Goal: Find specific page/section: Find specific page/section

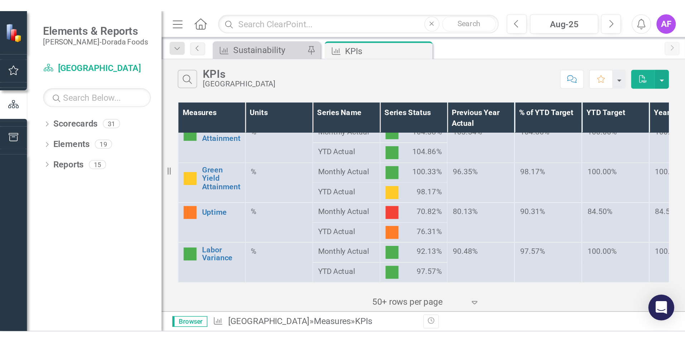
scroll to position [448, 0]
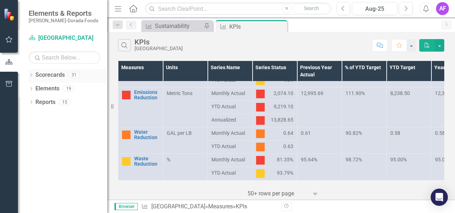
click at [31, 76] on icon at bounding box center [31, 74] width 2 height 3
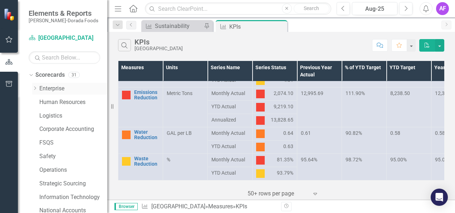
click at [34, 88] on icon "Dropdown" at bounding box center [34, 88] width 5 height 4
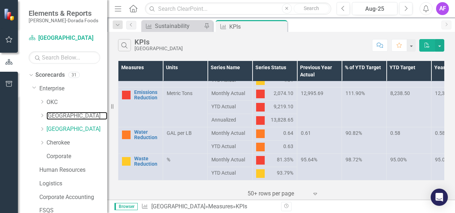
click at [56, 116] on link "[GEOGRAPHIC_DATA]" at bounding box center [77, 116] width 61 height 8
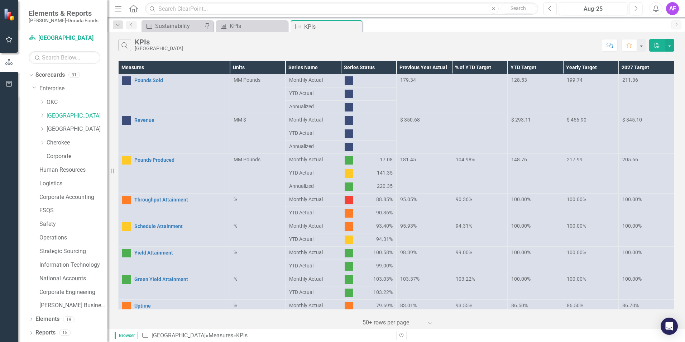
click at [455, 12] on button "Previous" at bounding box center [549, 8] width 13 height 13
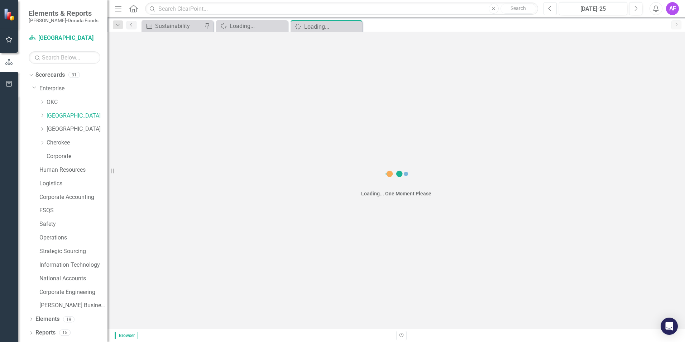
click at [455, 12] on button "Previous" at bounding box center [549, 8] width 13 height 13
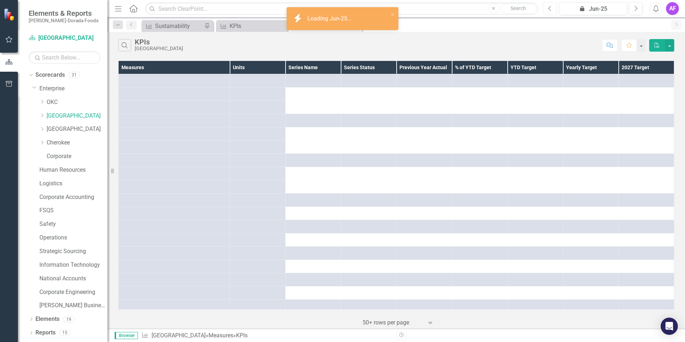
scroll to position [308, 0]
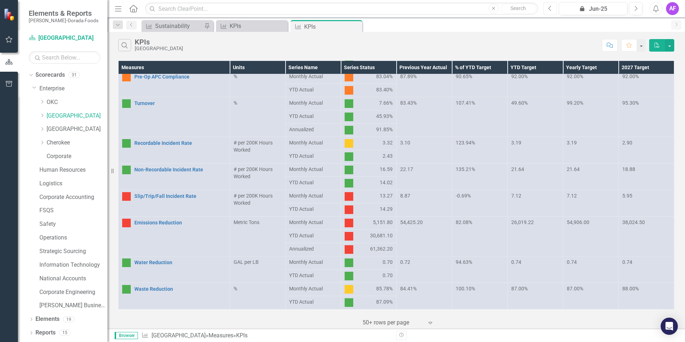
click at [455, 7] on icon "Previous" at bounding box center [550, 8] width 4 height 6
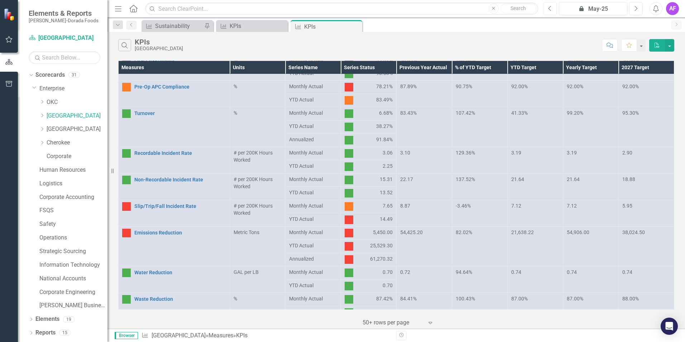
scroll to position [308, 0]
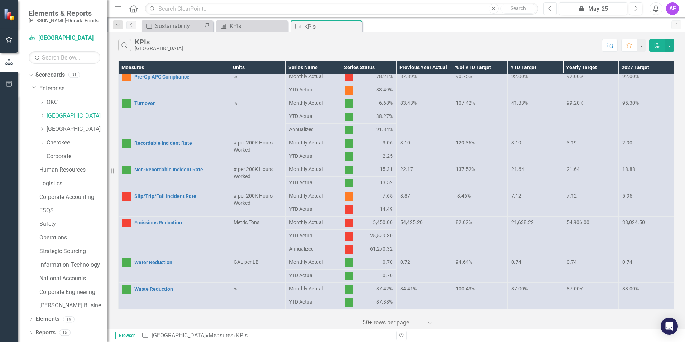
click at [455, 6] on icon "Previous" at bounding box center [550, 8] width 4 height 6
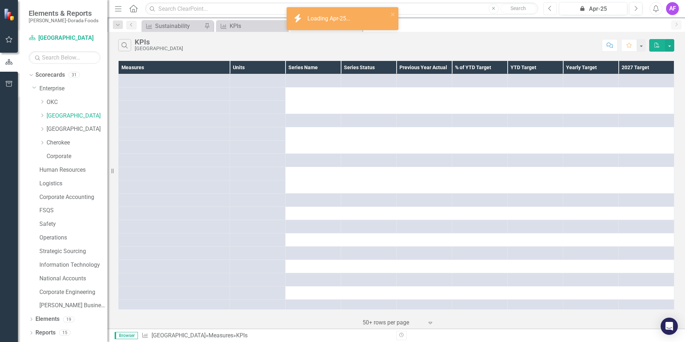
scroll to position [308, 0]
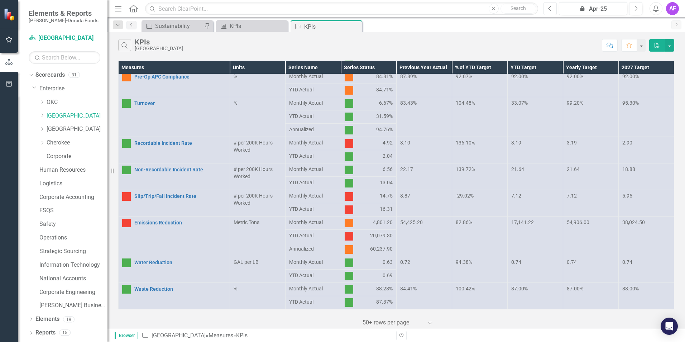
click at [455, 10] on icon "Previous" at bounding box center [550, 8] width 4 height 6
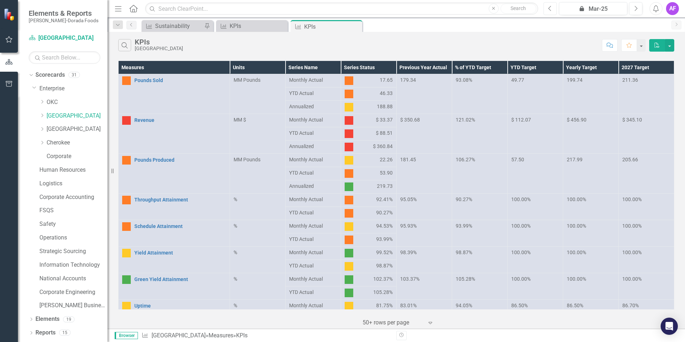
scroll to position [308, 0]
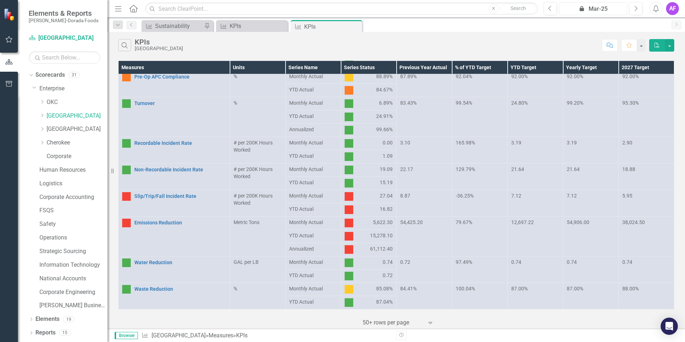
click at [455, 9] on div "icon.lock Mar-25" at bounding box center [592, 9] width 63 height 9
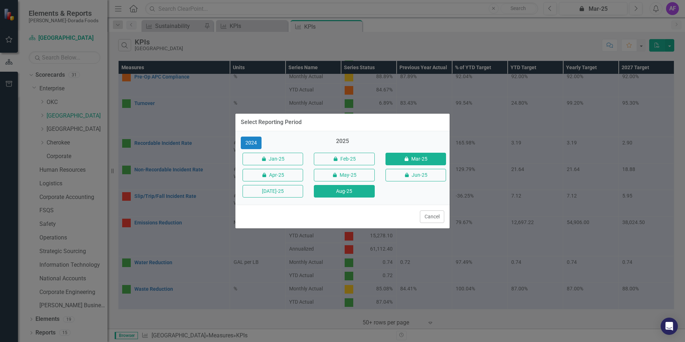
click at [361, 187] on button "Aug-25" at bounding box center [344, 191] width 61 height 13
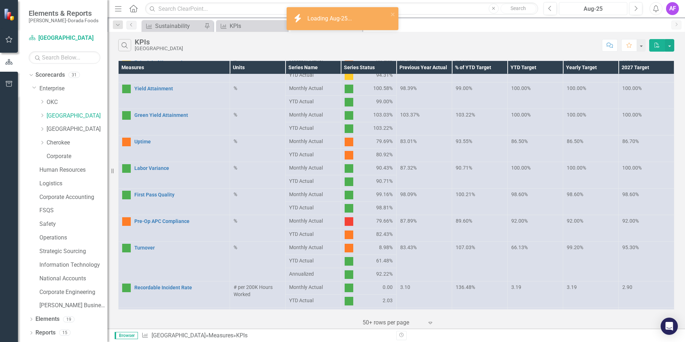
scroll to position [308, 0]
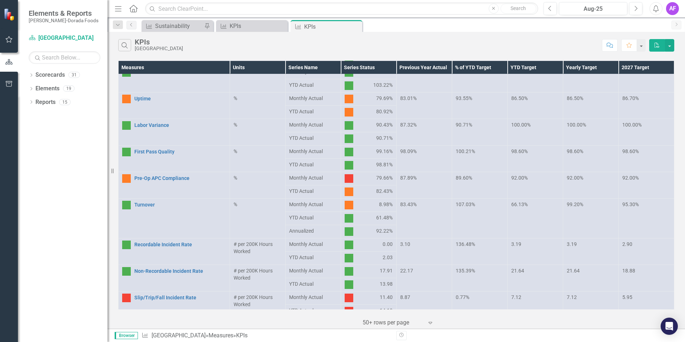
scroll to position [308, 0]
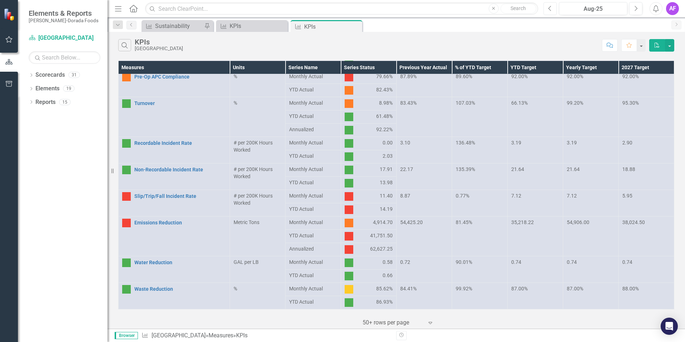
click at [550, 11] on button "Previous" at bounding box center [549, 8] width 13 height 13
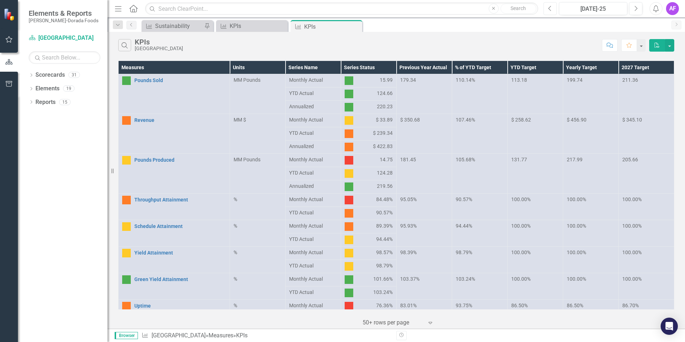
scroll to position [308, 0]
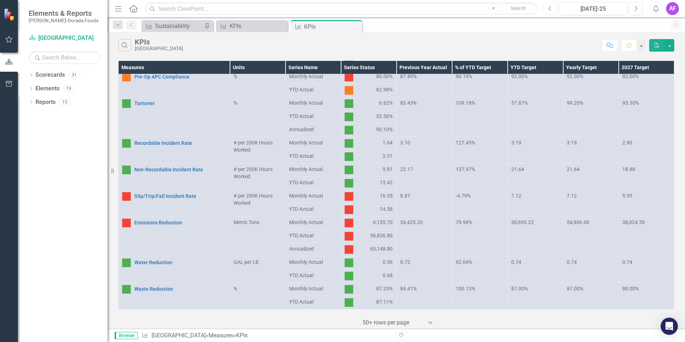
click at [548, 9] on icon "Previous" at bounding box center [550, 8] width 4 height 6
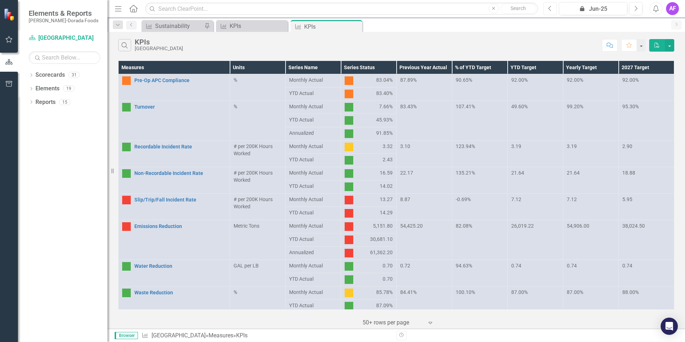
scroll to position [308, 0]
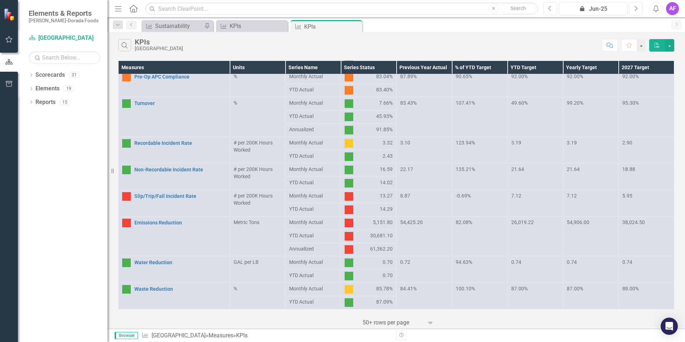
click at [549, 11] on icon "Previous" at bounding box center [550, 8] width 4 height 6
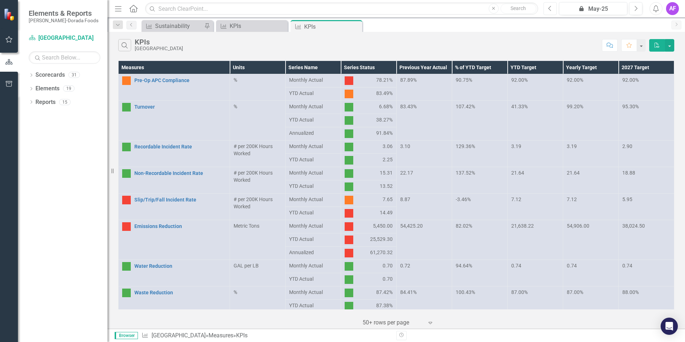
scroll to position [308, 0]
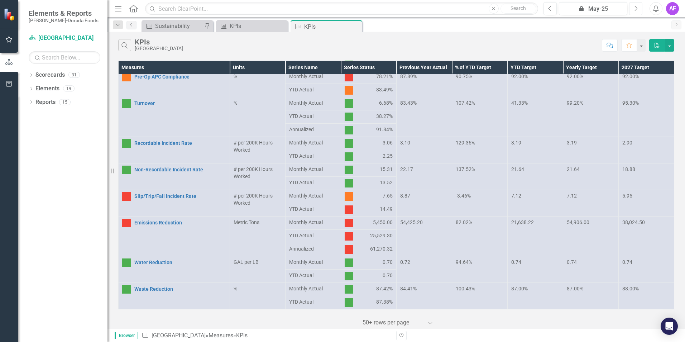
click at [636, 10] on icon "Next" at bounding box center [635, 8] width 4 height 6
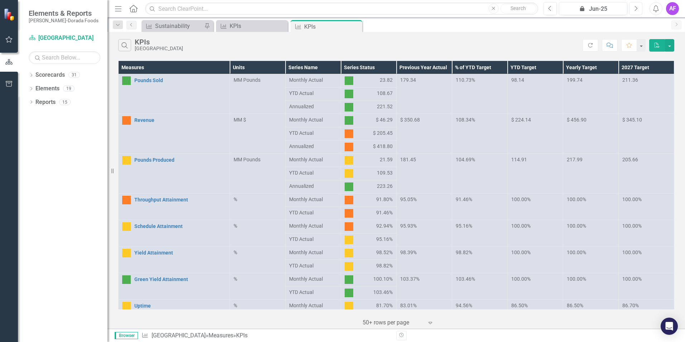
click at [636, 9] on icon "Next" at bounding box center [635, 8] width 4 height 6
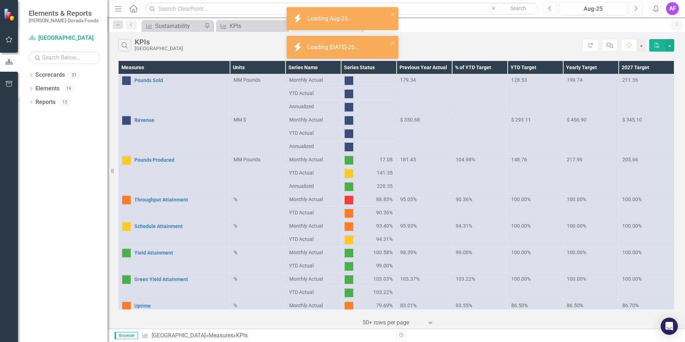
click at [551, 11] on icon "button" at bounding box center [549, 8] width 3 height 5
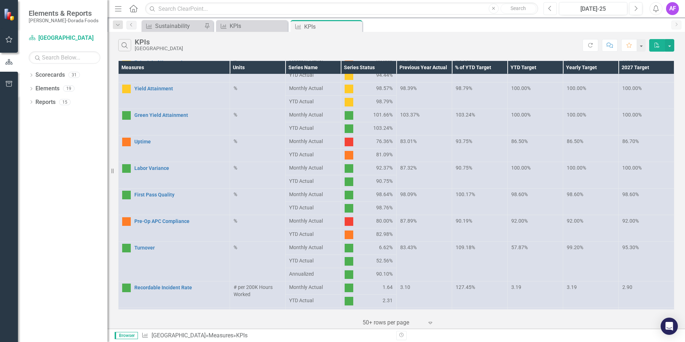
scroll to position [308, 0]
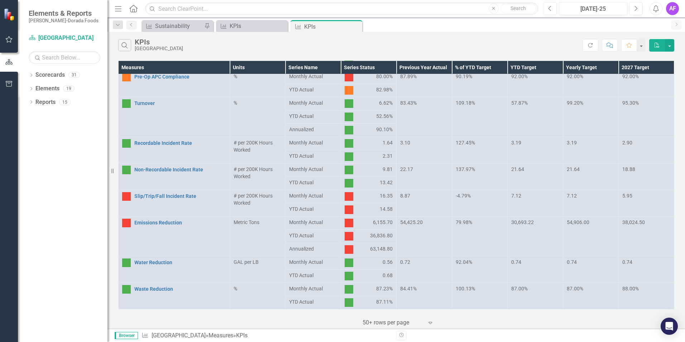
click at [549, 10] on icon "Previous" at bounding box center [550, 8] width 4 height 6
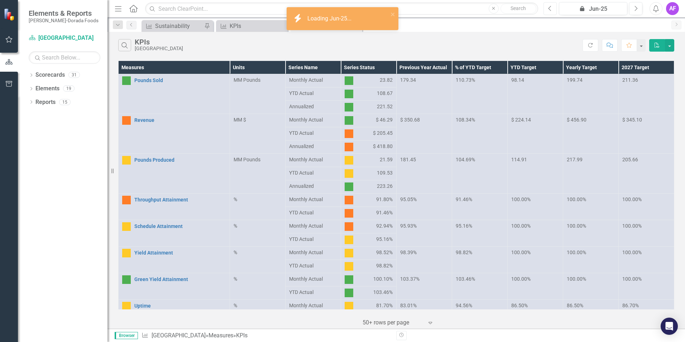
scroll to position [308, 0]
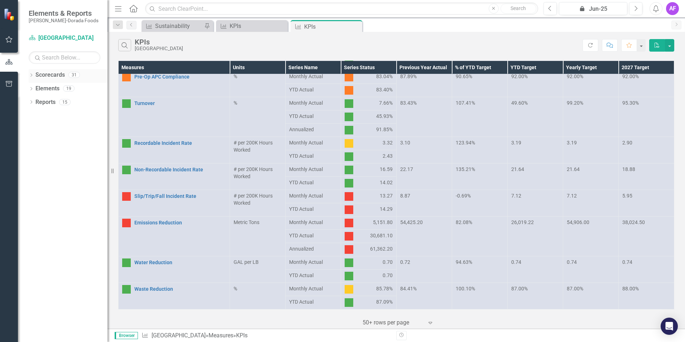
click at [45, 76] on link "Scorecards" at bounding box center [49, 75] width 29 height 8
click at [32, 75] on icon "Dropdown" at bounding box center [31, 76] width 5 height 4
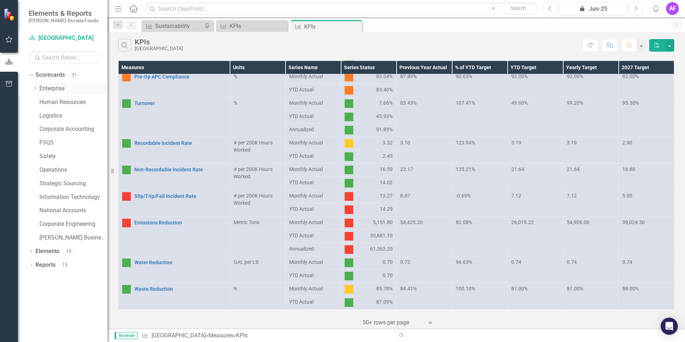
click at [37, 88] on icon "Dropdown" at bounding box center [34, 88] width 5 height 4
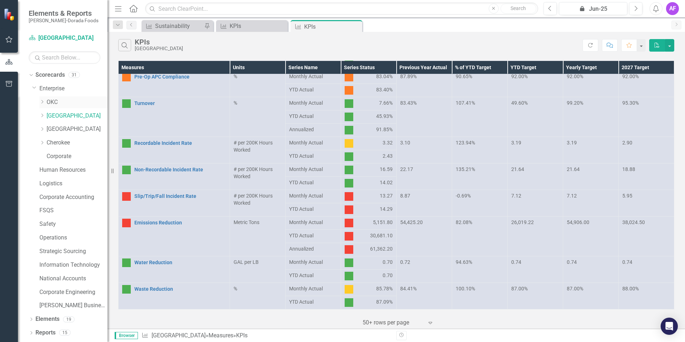
click at [53, 103] on link "OKC" at bounding box center [77, 102] width 61 height 8
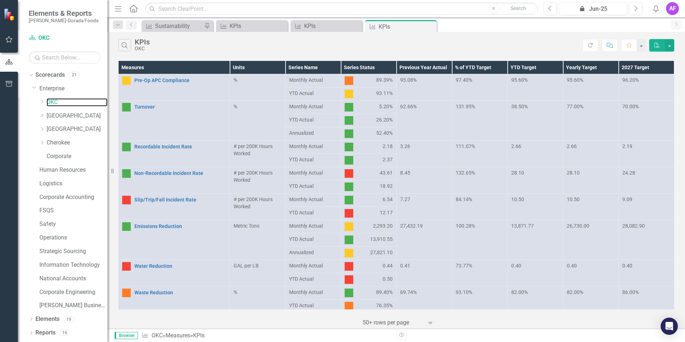
scroll to position [308, 0]
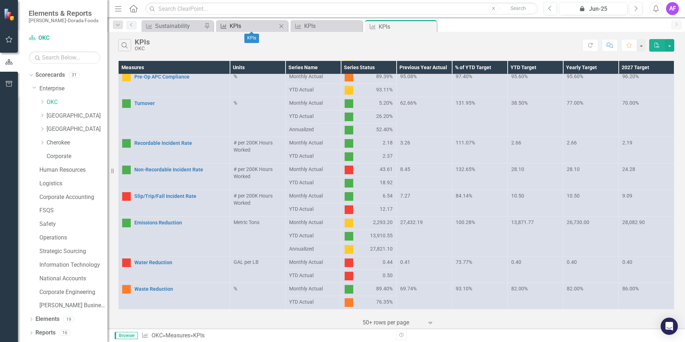
click at [235, 26] on div "KPIs" at bounding box center [253, 25] width 47 height 9
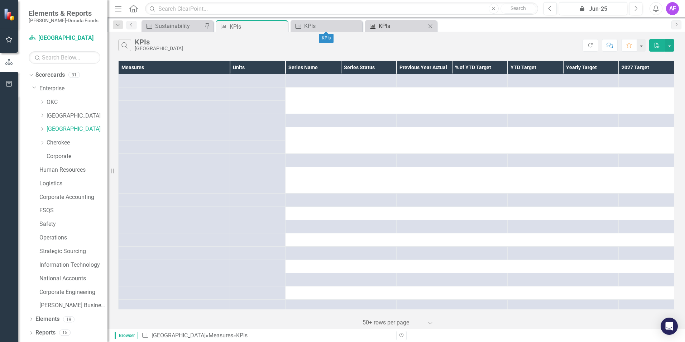
click at [400, 26] on div "KPIs" at bounding box center [401, 25] width 47 height 9
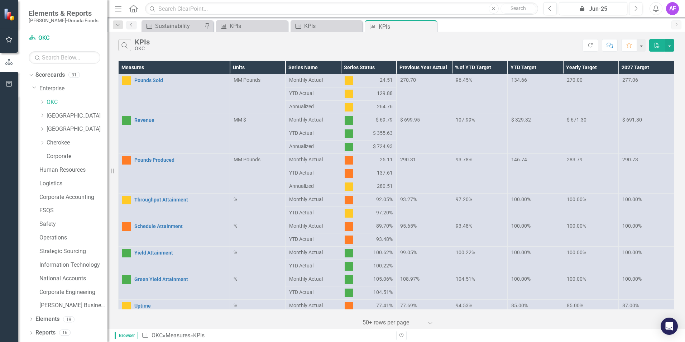
scroll to position [308, 0]
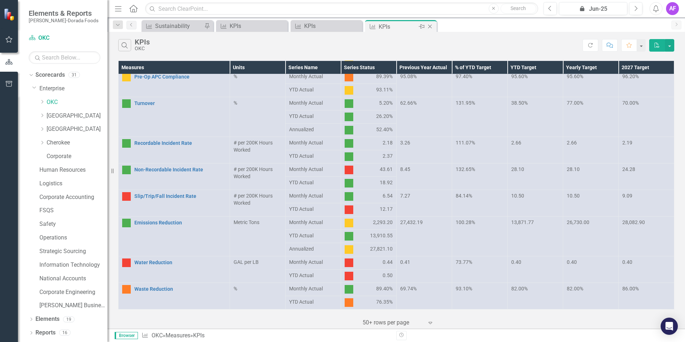
click at [429, 27] on icon "Close" at bounding box center [429, 27] width 7 height 6
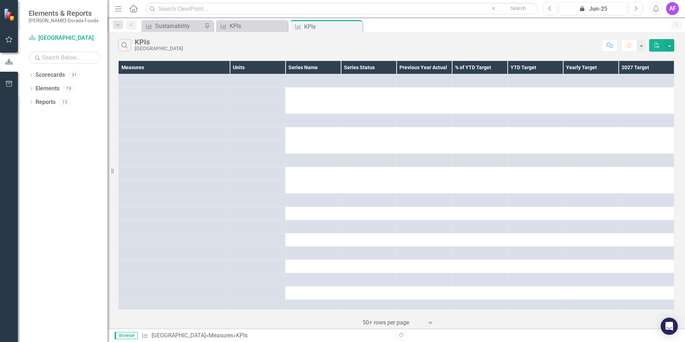
scroll to position [308, 0]
